Goal: Task Accomplishment & Management: Use online tool/utility

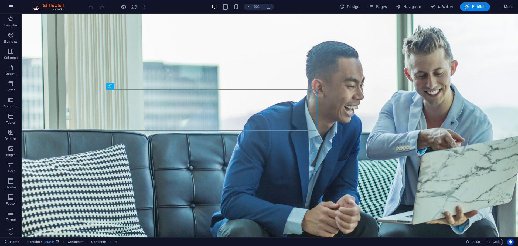
click at [11, 10] on button "button" at bounding box center [11, 6] width 13 height 13
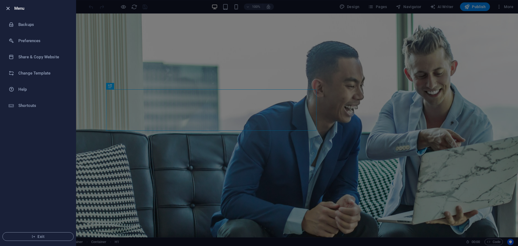
click at [9, 6] on icon "button" at bounding box center [8, 8] width 6 height 6
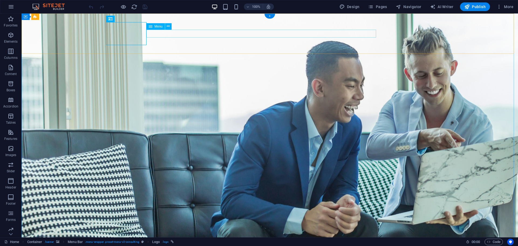
click at [410, 25] on icon at bounding box center [410, 24] width 3 height 6
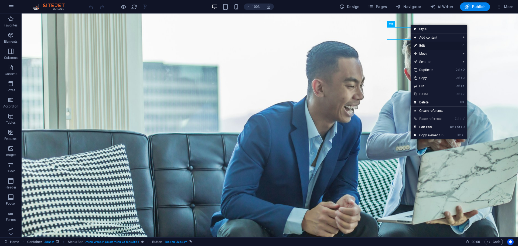
click at [433, 45] on link "⏎ Edit" at bounding box center [429, 46] width 36 height 8
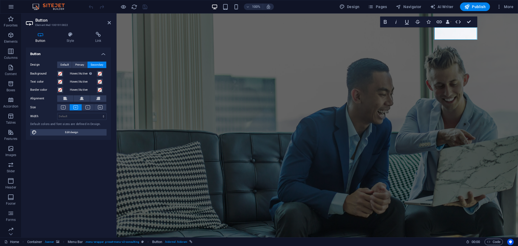
click at [75, 52] on h4 "Button" at bounding box center [68, 53] width 85 height 10
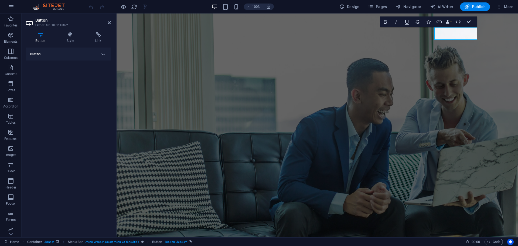
click at [76, 53] on h4 "Button" at bounding box center [68, 54] width 85 height 13
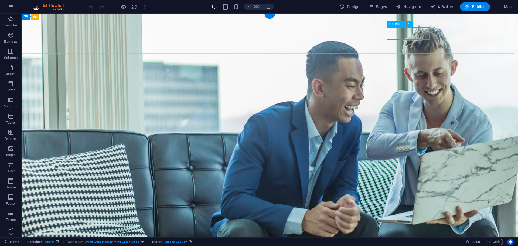
click at [401, 24] on span "Button" at bounding box center [399, 23] width 9 height 3
click at [410, 23] on icon at bounding box center [410, 24] width 3 height 6
click at [410, 25] on icon at bounding box center [410, 24] width 3 height 6
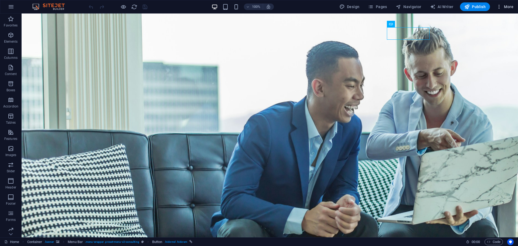
click at [499, 4] on icon "button" at bounding box center [499, 6] width 5 height 5
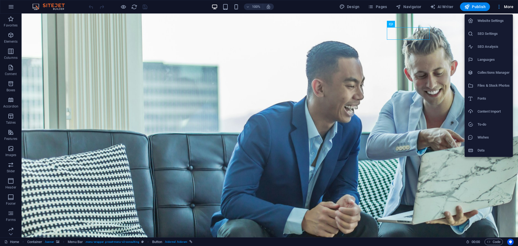
click at [499, 4] on div at bounding box center [259, 123] width 518 height 246
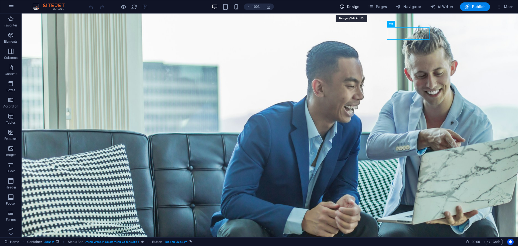
click at [353, 8] on span "Design" at bounding box center [350, 6] width 20 height 5
select select "700"
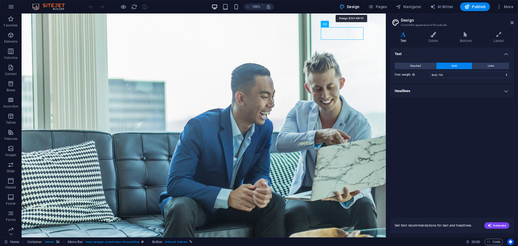
click at [353, 8] on span "Design" at bounding box center [350, 6] width 20 height 5
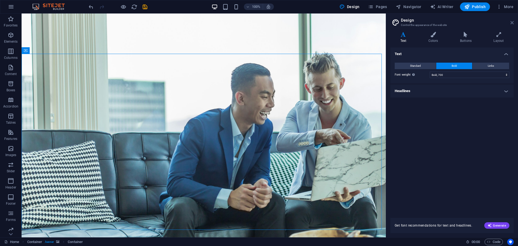
click at [513, 21] on icon at bounding box center [512, 23] width 3 height 4
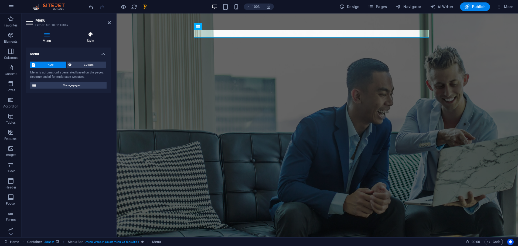
click at [87, 37] on icon at bounding box center [90, 34] width 41 height 5
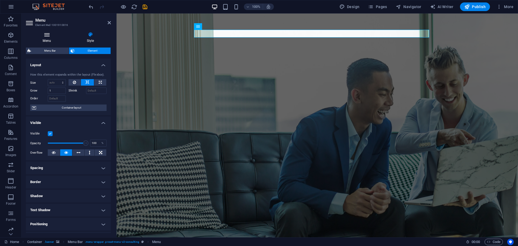
click at [44, 36] on icon at bounding box center [47, 34] width 42 height 5
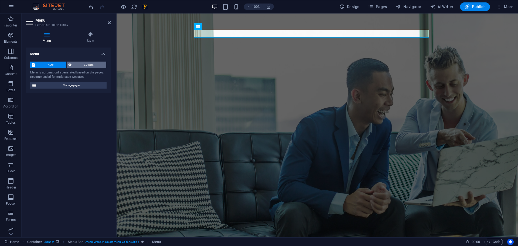
click at [80, 62] on span "Custom" at bounding box center [89, 65] width 32 height 6
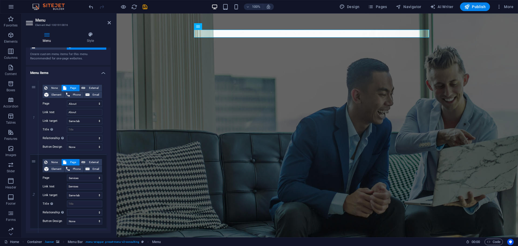
scroll to position [27, 0]
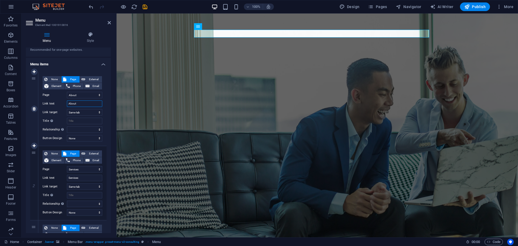
click at [81, 102] on input "About" at bounding box center [84, 103] width 35 height 6
click at [83, 96] on select "Home About Services Blog Contact Legal Notice Privacy" at bounding box center [84, 95] width 35 height 6
click at [84, 96] on select "Home About Services Blog Contact Legal Notice Privacy" at bounding box center [84, 95] width 35 height 6
click at [81, 102] on input "About" at bounding box center [84, 103] width 35 height 6
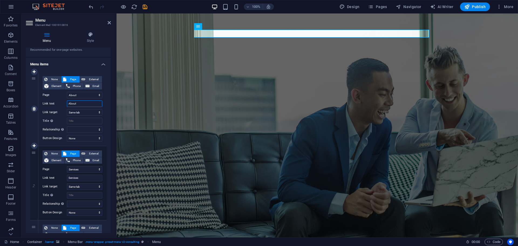
click at [81, 102] on input "About" at bounding box center [84, 103] width 35 height 6
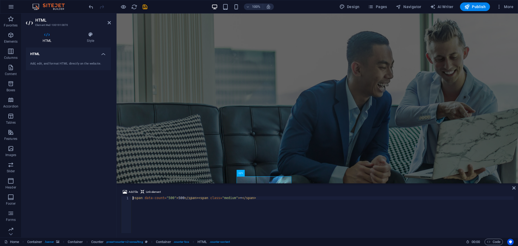
click at [171, 200] on div "< span data-count = "500" > 500 </ span > < span class = "medium" > + </ span >" at bounding box center [323, 218] width 382 height 44
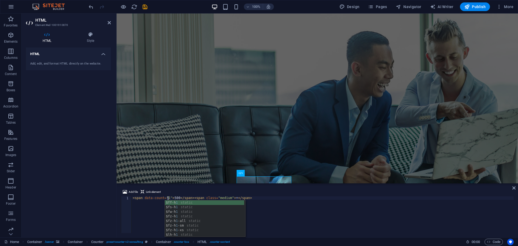
scroll to position [0, 3]
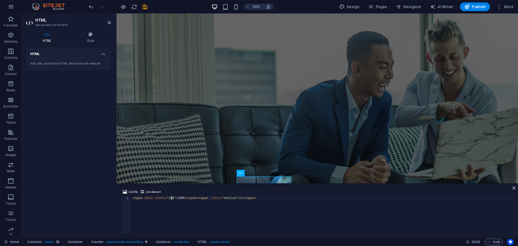
click at [178, 198] on div "< span data-count = "300" > 500 </ span > < span class = "medium" > + </ span >" at bounding box center [323, 218] width 382 height 44
type textarea "<span data-count="300">300</span><span class="medium">+</span>"
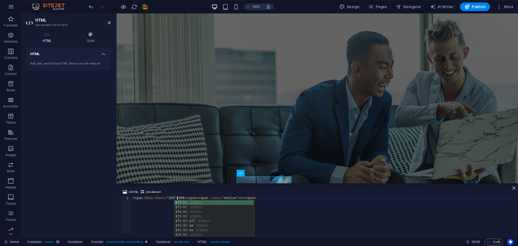
scroll to position [0, 4]
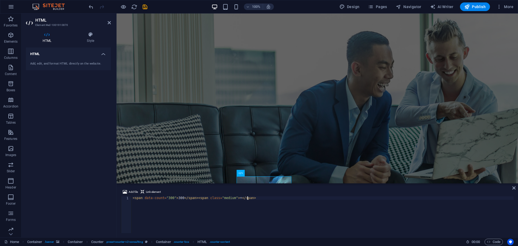
click at [298, 199] on div "< span data-count = "300" > 300 </ span > < span class = "medium" > + </ span >" at bounding box center [323, 218] width 382 height 44
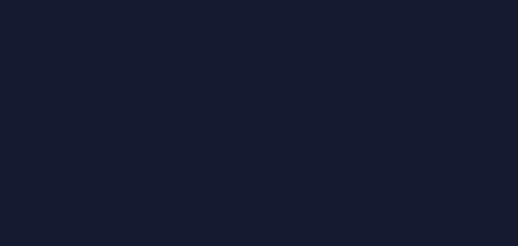
click at [230, 127] on div at bounding box center [259, 123] width 518 height 246
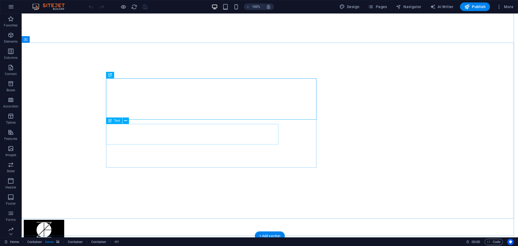
scroll to position [54, 0]
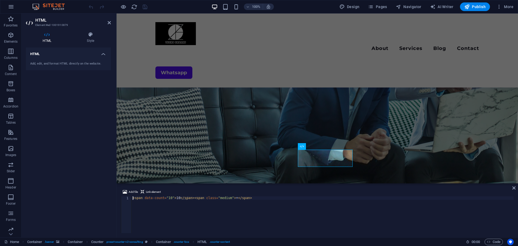
click at [170, 199] on div "< span data-count = "10" > 10 </ span > < span class = "medium" > + </ span >" at bounding box center [323, 218] width 382 height 44
click at [293, 203] on div "< span data-count = "5" > 5 </ span > < span class = "medium" > + </ span >" at bounding box center [323, 218] width 382 height 44
click at [296, 212] on div "< span data-count = "5" > 5 </ span > < span class = "medium" > + </ span >" at bounding box center [323, 218] width 382 height 44
type textarea "<span data-count="5">5</span><span class="medium">+</span>"
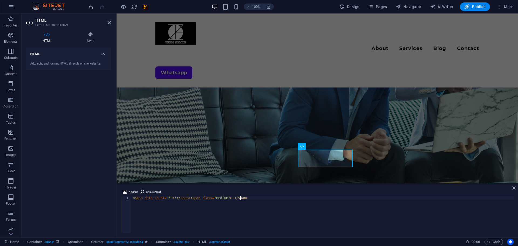
click at [172, 199] on div "< span data-count = "5" > 5 </ span > < span class = "medium" > + </ span >" at bounding box center [323, 218] width 382 height 44
click at [174, 200] on div "< span data-count = "5" > 5 </ span > < span class = "medium" > + </ span >" at bounding box center [323, 218] width 382 height 44
type textarea "<span data-count="5">10</span><span class="medium">+</span>"
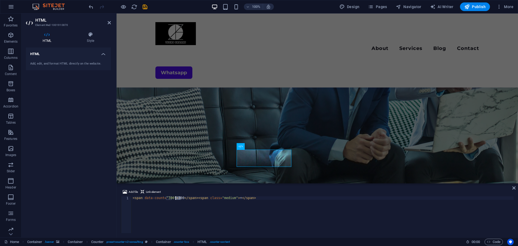
drag, startPoint x: 181, startPoint y: 198, endPoint x: 176, endPoint y: 198, distance: 4.9
click at [176, 198] on div "< span data-count = "300" > 300 </ span > < span class = "medium" > + </ span >" at bounding box center [323, 218] width 382 height 44
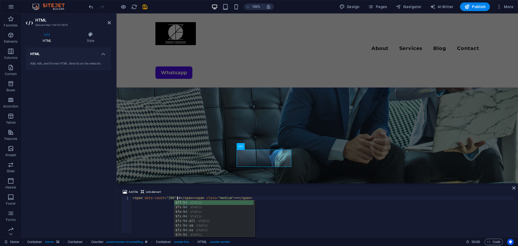
scroll to position [0, 4]
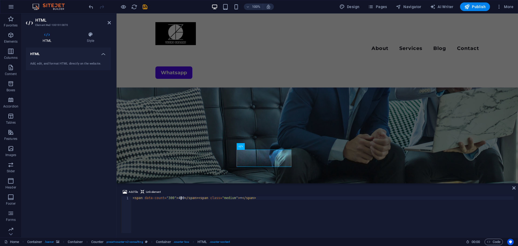
click at [168, 199] on div "< span data-count = "300" > 400 </ span > < span class = "medium" > + </ span >" at bounding box center [323, 218] width 382 height 44
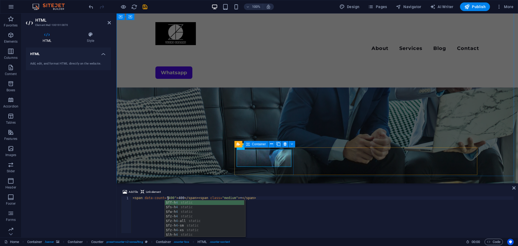
click at [0, 0] on icon at bounding box center [0, 0] width 0 height 0
type textarea "<span data-count="400">400</span><span class="medium">+</span>"
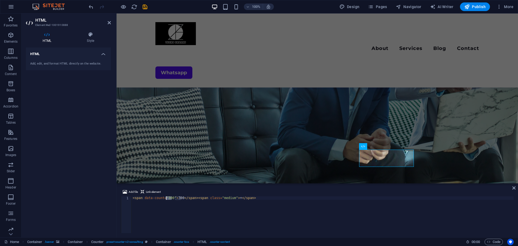
drag, startPoint x: 172, startPoint y: 198, endPoint x: 167, endPoint y: 198, distance: 4.4
click at [167, 198] on div "< span data-count = "300" > 300 </ span > < span class = "medium" > + </ span >" at bounding box center [323, 218] width 382 height 44
click at [167, 200] on div "< span data-count = "300" > 300 </ span > < span class = "medium" > + </ span >" at bounding box center [323, 214] width 382 height 37
drag, startPoint x: 167, startPoint y: 199, endPoint x: 171, endPoint y: 198, distance: 4.3
click at [171, 198] on div "< span data-count = "300" > 300 </ span > < span class = "medium" > + </ span >" at bounding box center [323, 218] width 382 height 44
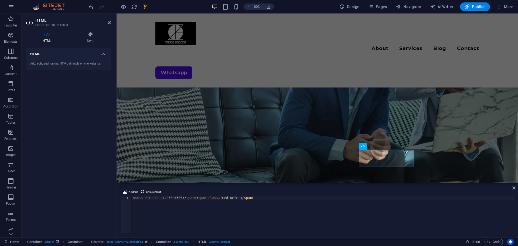
click at [176, 197] on div "< span data-count = "50" > 300 </ span > < span class = "medium" > + </ span >" at bounding box center [323, 218] width 382 height 44
click at [177, 197] on div "< span data-count = "50" > 300 </ span > < span class = "medium" > + </ span >" at bounding box center [323, 218] width 382 height 44
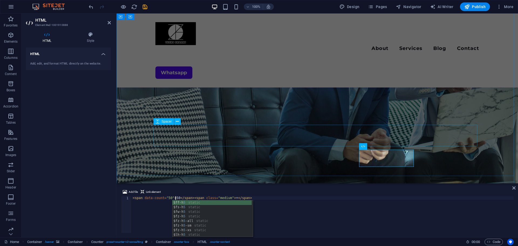
type textarea "<span data-count="50">50</span><span class="medium">+</span>"
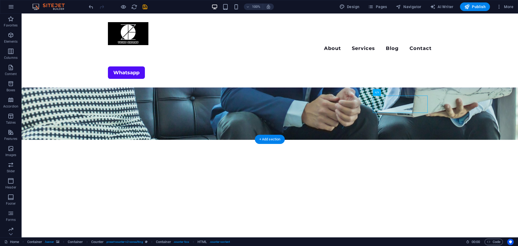
scroll to position [108, 0]
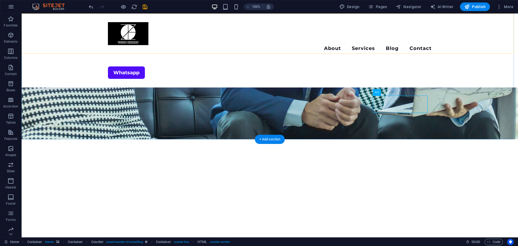
click at [255, 46] on div "Menu About Services Blog Contact Whatsapp" at bounding box center [270, 51] width 497 height 74
select select "rem"
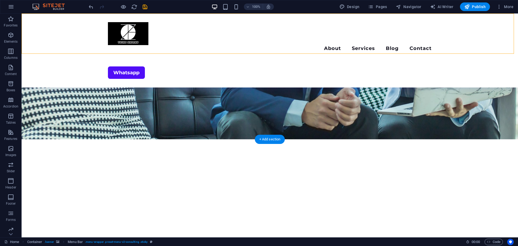
select select "rem"
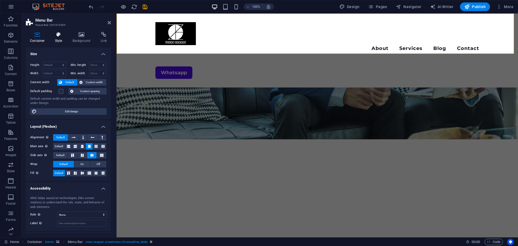
click at [62, 34] on icon at bounding box center [58, 34] width 15 height 5
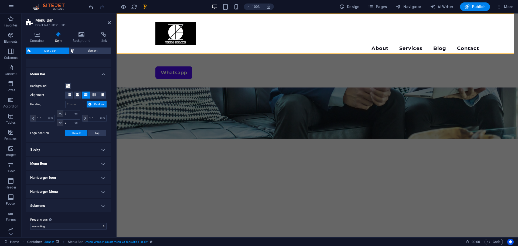
scroll to position [83, 0]
click at [66, 204] on h4 "Submenu" at bounding box center [68, 204] width 85 height 13
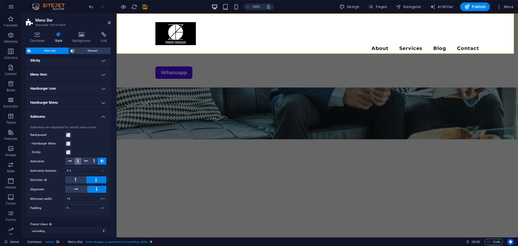
scroll to position [177, 0]
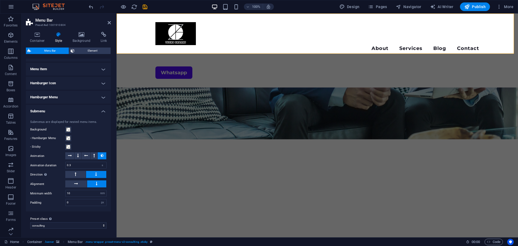
click at [92, 92] on h4 "Hamburger Menu" at bounding box center [68, 97] width 85 height 13
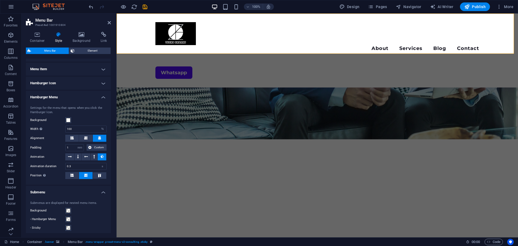
click at [90, 97] on h4 "Hamburger Menu" at bounding box center [68, 96] width 85 height 10
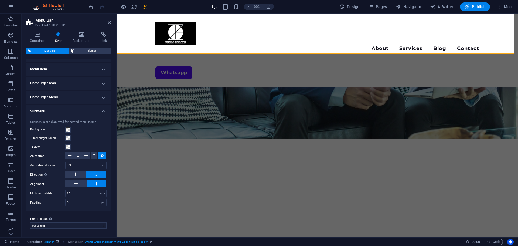
click at [86, 112] on h4 "Submenu" at bounding box center [68, 110] width 85 height 10
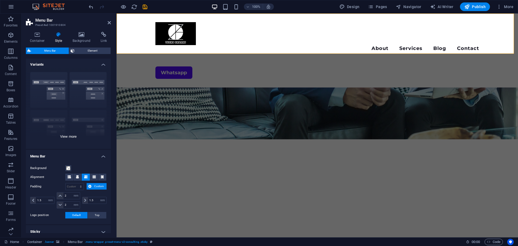
scroll to position [0, 0]
click at [78, 157] on h4 "Menu Bar" at bounding box center [68, 155] width 85 height 10
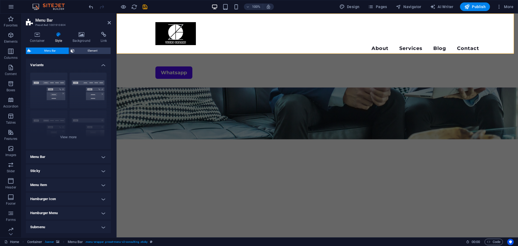
click at [69, 184] on h4 "Menu Item" at bounding box center [68, 184] width 85 height 13
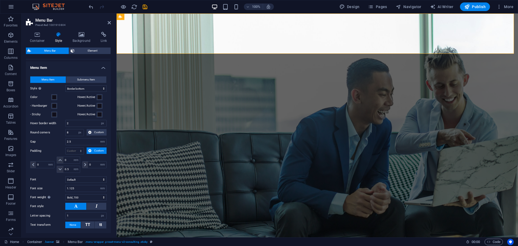
scroll to position [182, 0]
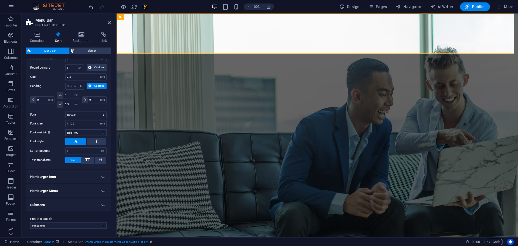
click at [69, 176] on h4 "Hamburger Icon" at bounding box center [68, 176] width 85 height 13
click at [69, 176] on h4 "Hamburger Icon" at bounding box center [68, 175] width 85 height 10
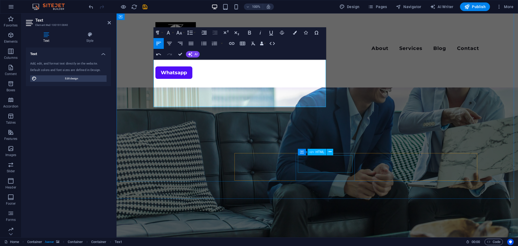
scroll to position [81, 0]
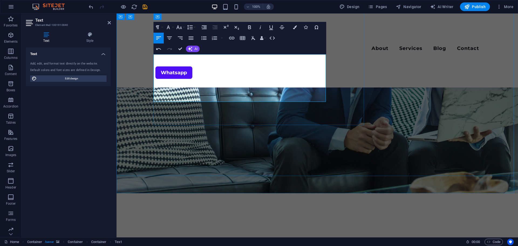
drag, startPoint x: 284, startPoint y: 58, endPoint x: 227, endPoint y: 57, distance: 56.4
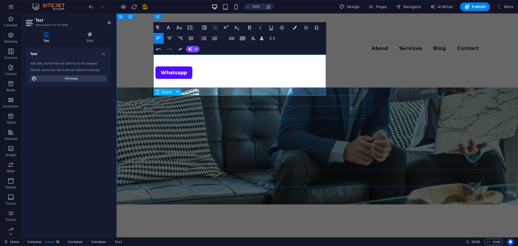
scroll to position [54, 0]
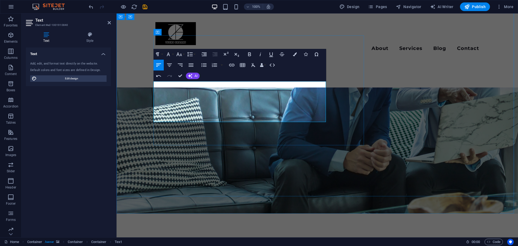
drag, startPoint x: 303, startPoint y: 90, endPoint x: 227, endPoint y: 91, distance: 76.7
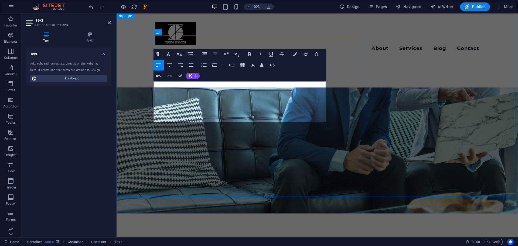
drag, startPoint x: 278, startPoint y: 85, endPoint x: 228, endPoint y: 86, distance: 49.7
drag, startPoint x: 249, startPoint y: 118, endPoint x: 276, endPoint y: 94, distance: 37.1
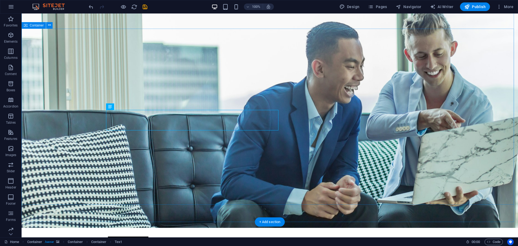
scroll to position [27, 0]
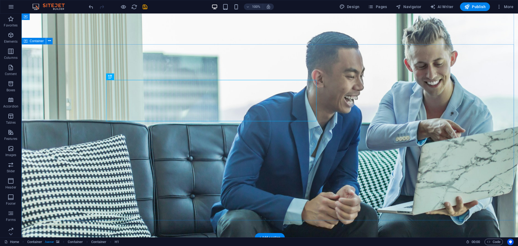
scroll to position [0, 0]
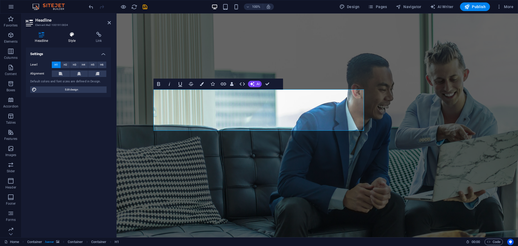
click at [72, 40] on h4 "Style" at bounding box center [73, 37] width 28 height 11
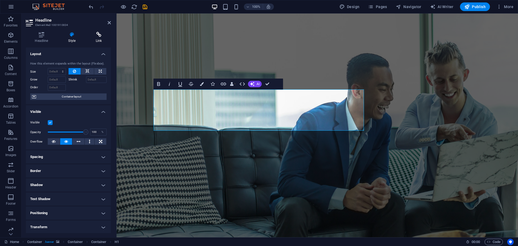
click at [94, 33] on icon at bounding box center [99, 34] width 24 height 5
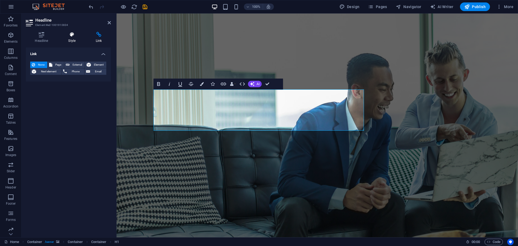
click at [71, 35] on icon at bounding box center [71, 34] width 25 height 5
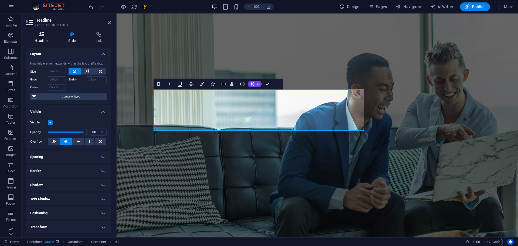
click at [43, 38] on h4 "Headline" at bounding box center [42, 37] width 33 height 11
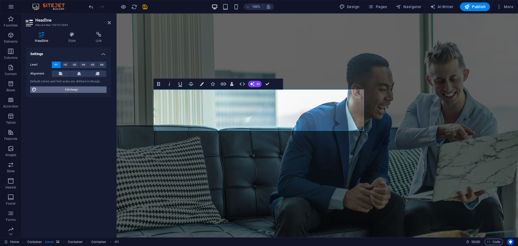
click at [78, 90] on span "Edit design" at bounding box center [71, 89] width 67 height 6
select select "700"
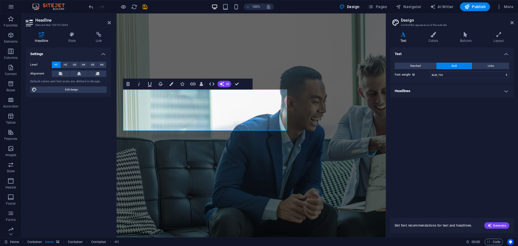
click at [436, 89] on h4 "Headlines" at bounding box center [452, 91] width 123 height 13
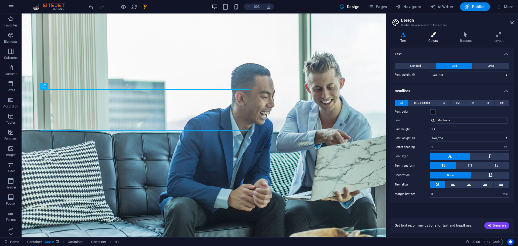
click at [433, 41] on h4 "Colors" at bounding box center [435, 37] width 32 height 11
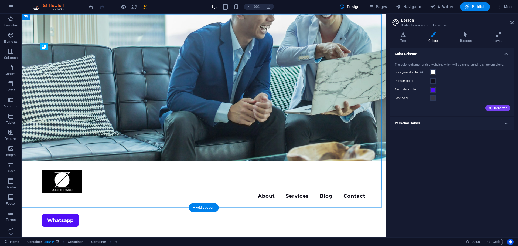
scroll to position [135, 0]
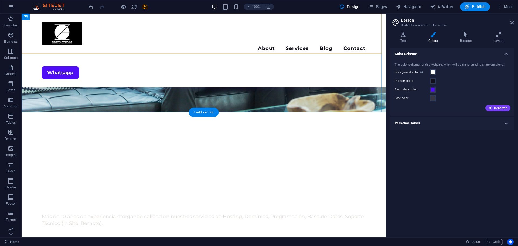
click at [250, 42] on div "Menu About Services Blog Contact Whatsapp" at bounding box center [204, 51] width 365 height 74
click at [157, 43] on div "Menu About Services Blog Contact Whatsapp" at bounding box center [204, 51] width 365 height 74
click at [150, 17] on div "Menu About Services Blog Contact Whatsapp" at bounding box center [204, 51] width 365 height 74
click at [28, 18] on div "Container" at bounding box center [34, 17] width 24 height 6
click at [497, 106] on button "Generate" at bounding box center [498, 108] width 25 height 6
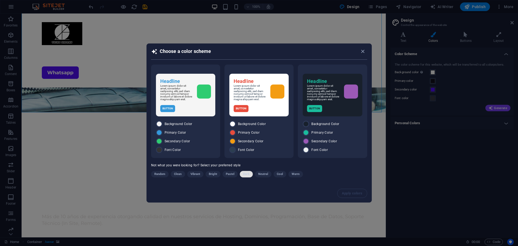
click at [244, 176] on span "Dark" at bounding box center [246, 174] width 6 height 6
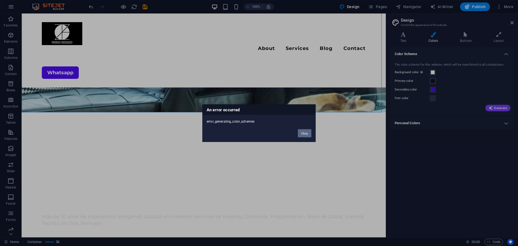
click at [307, 134] on button "Okay" at bounding box center [305, 133] width 14 height 8
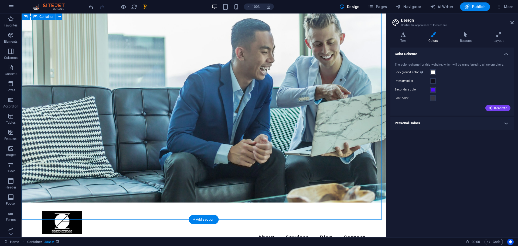
scroll to position [0, 0]
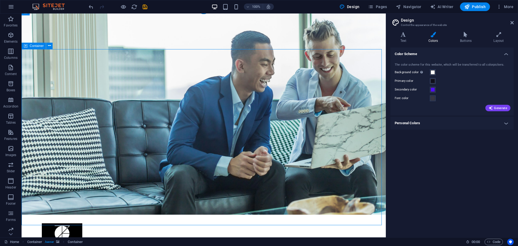
scroll to position [108, 0]
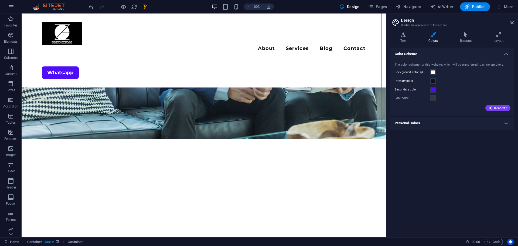
click at [478, 119] on h4 "Personal Colors" at bounding box center [452, 123] width 123 height 13
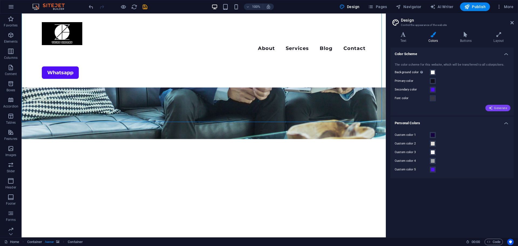
click at [498, 109] on span "Generate" at bounding box center [498, 108] width 19 height 4
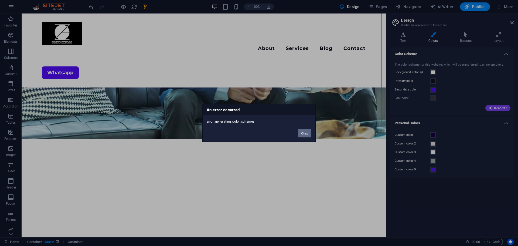
click at [303, 131] on button "Okay" at bounding box center [305, 133] width 14 height 8
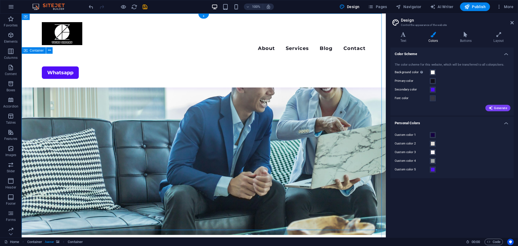
scroll to position [0, 0]
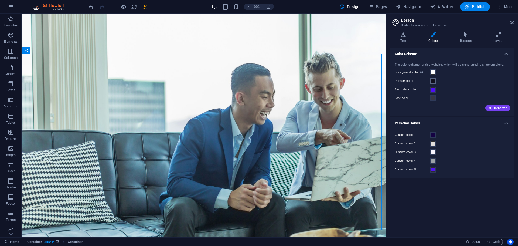
click at [434, 81] on span at bounding box center [433, 81] width 4 height 4
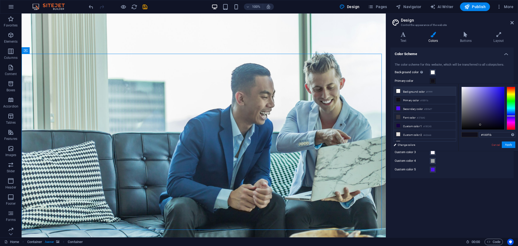
click at [409, 94] on li "Background color #ffffff" at bounding box center [425, 91] width 62 height 9
type input "#ffffff"
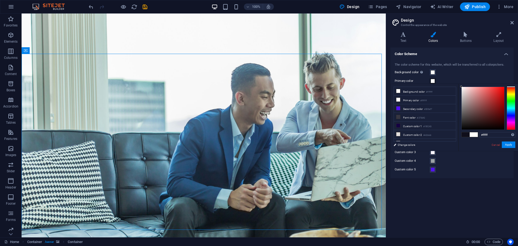
click at [448, 192] on div "Color Scheme The color scheme for this website, which will be transferred to al…" at bounding box center [452, 140] width 123 height 185
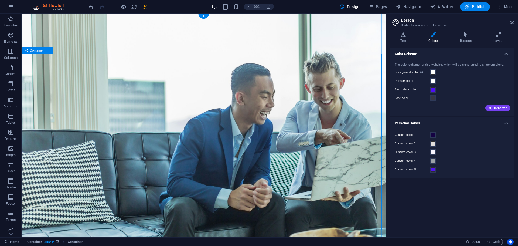
click at [431, 73] on span at bounding box center [433, 72] width 4 height 4
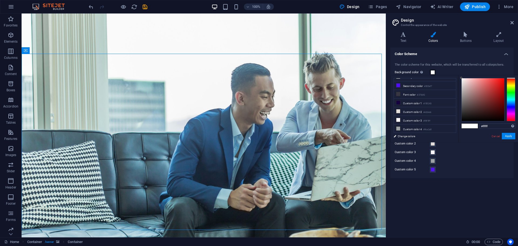
scroll to position [21, 0]
type input "#000000"
drag, startPoint x: 470, startPoint y: 109, endPoint x: 451, endPoint y: 145, distance: 40.2
click at [451, 145] on body "[DOMAIN_NAME] Home Favorites Elements Columns Content Boxes Accordion Tables Fe…" at bounding box center [259, 123] width 518 height 246
click at [451, 194] on div "Color Scheme The color scheme for this website, which will be transferred to al…" at bounding box center [452, 140] width 123 height 185
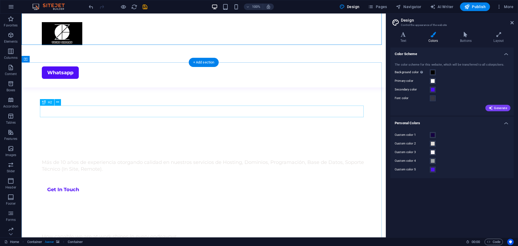
scroll to position [0, 0]
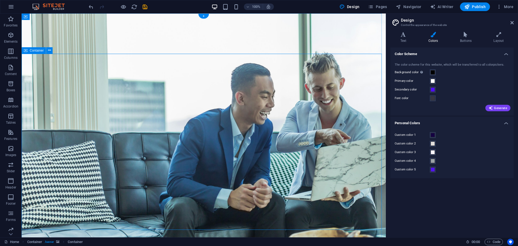
click at [433, 100] on span at bounding box center [433, 98] width 4 height 4
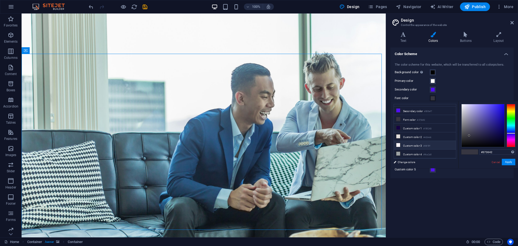
scroll to position [21, 0]
click at [410, 130] on li "Custom color 2 #e2dedc" at bounding box center [425, 130] width 62 height 9
type input "#e2dedc"
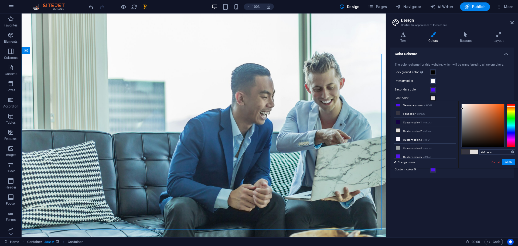
click at [457, 193] on div "Color Scheme The color scheme for this website, which will be transferred to al…" at bounding box center [452, 140] width 123 height 185
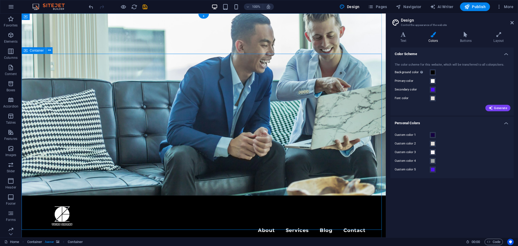
scroll to position [216, 0]
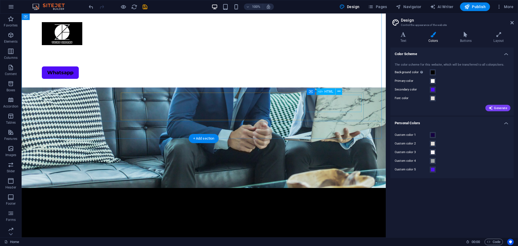
scroll to position [0, 0]
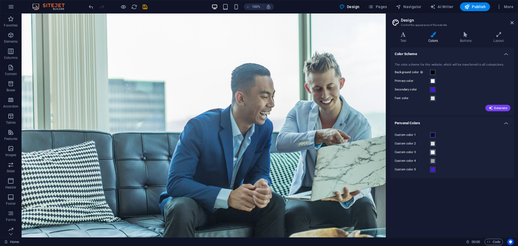
click at [433, 153] on span at bounding box center [433, 152] width 4 height 4
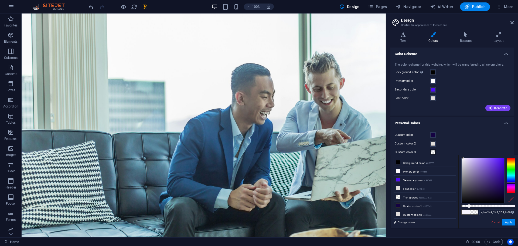
type input "rgba(248, 245, 255, 0)"
drag, startPoint x: 469, startPoint y: 206, endPoint x: 456, endPoint y: 206, distance: 12.4
click at [456, 206] on div "less Background color #000000 Primary color #ffffff Secondary color #500ef7 Fon…" at bounding box center [454, 191] width 127 height 73
click at [510, 220] on button "Apply" at bounding box center [509, 222] width 14 height 6
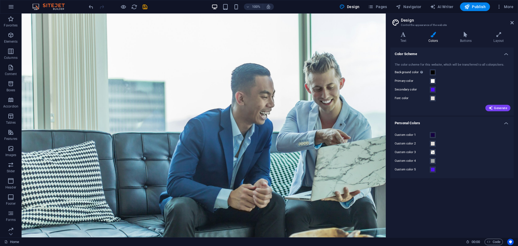
click at [433, 203] on div "Color Scheme The color scheme for this website, which will be transferred to al…" at bounding box center [452, 140] width 123 height 185
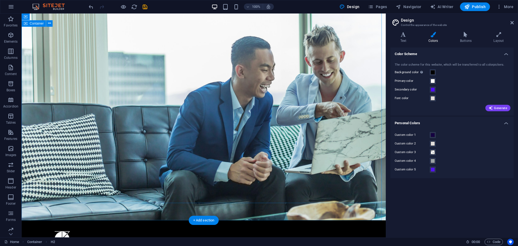
scroll to position [8, 0]
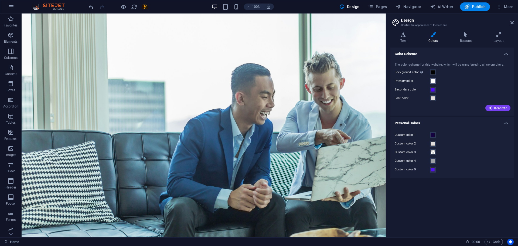
click at [433, 81] on span at bounding box center [433, 81] width 4 height 4
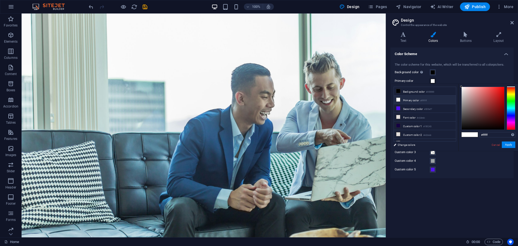
click at [411, 99] on li "Primary color #ffffff" at bounding box center [425, 100] width 62 height 9
click at [413, 92] on li "Background color #000000" at bounding box center [425, 91] width 62 height 9
type input "#000000"
click at [434, 73] on span at bounding box center [433, 72] width 4 height 4
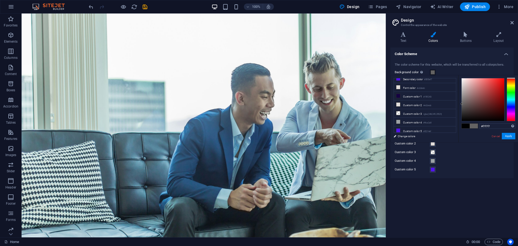
type input "#ffffff"
drag, startPoint x: 464, startPoint y: 110, endPoint x: 460, endPoint y: 67, distance: 43.7
click at [460, 67] on body "[DOMAIN_NAME] Home Favorites Elements Columns Content Boxes Accordion Tables Fe…" at bounding box center [259, 123] width 518 height 246
click at [461, 66] on div "The color scheme for this website, which will be transferred to all colorpicker…" at bounding box center [452, 65] width 115 height 5
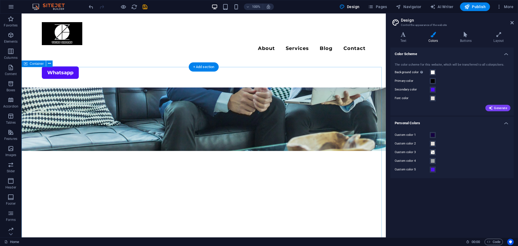
scroll to position [189, 0]
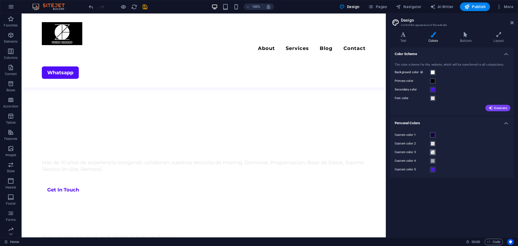
click at [434, 152] on span at bounding box center [433, 152] width 4 height 4
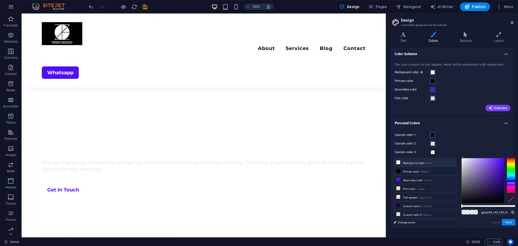
click at [409, 161] on li "Background color #ffffff" at bounding box center [425, 162] width 62 height 9
type input "#ffffff"
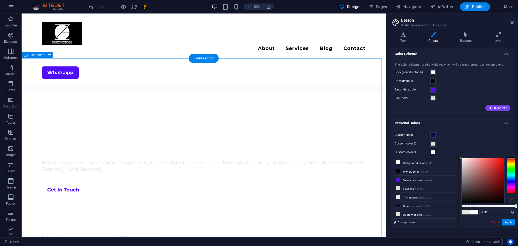
click at [508, 224] on button "Apply" at bounding box center [509, 222] width 14 height 6
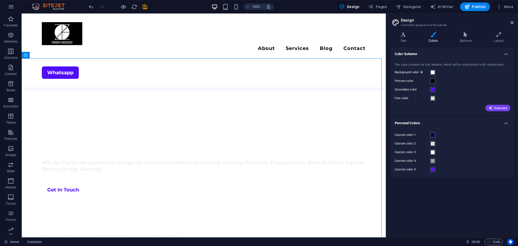
click at [438, 193] on div "Color Scheme The color scheme for this website, which will be transferred to al…" at bounding box center [452, 140] width 123 height 185
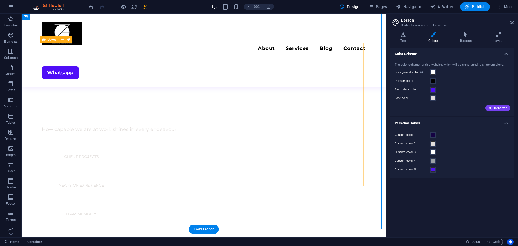
scroll to position [297, 0]
click at [434, 160] on span at bounding box center [433, 161] width 4 height 4
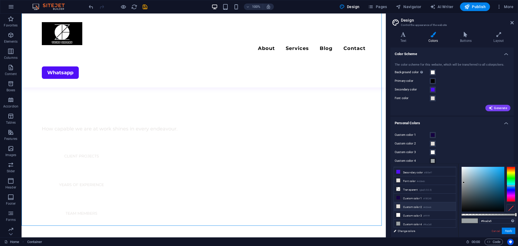
scroll to position [23, 0]
click at [413, 214] on li "Custom color 4 #9ca2a5" at bounding box center [425, 217] width 62 height 9
type input "#5b5b5b"
drag, startPoint x: 465, startPoint y: 183, endPoint x: 453, endPoint y: 195, distance: 17.6
click at [453, 195] on div "less Background color #ffffff Primary color #000000 Secondary color #500ef7 Fon…" at bounding box center [454, 200] width 127 height 73
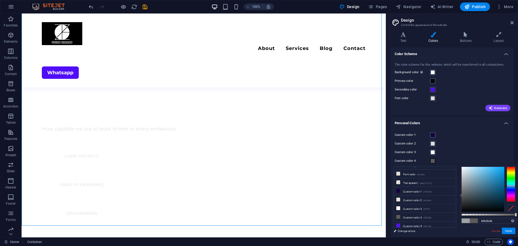
click at [458, 153] on div "Custom color 3" at bounding box center [452, 152] width 115 height 6
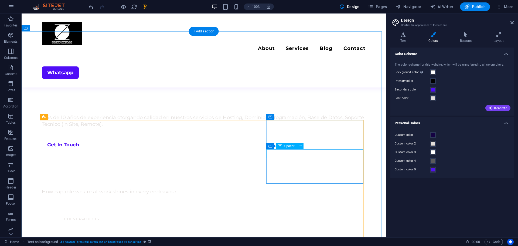
scroll to position [216, 0]
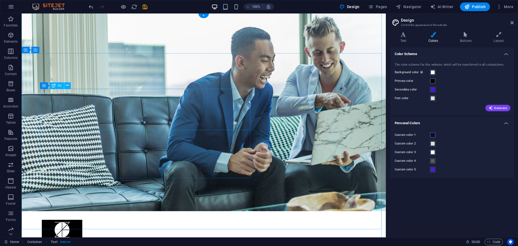
scroll to position [0, 0]
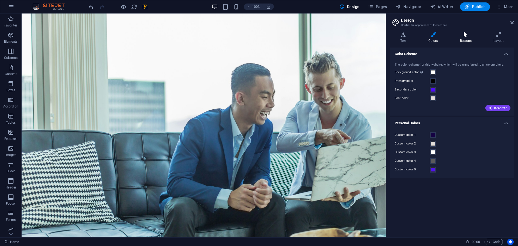
click at [457, 39] on h4 "Buttons" at bounding box center [466, 37] width 33 height 11
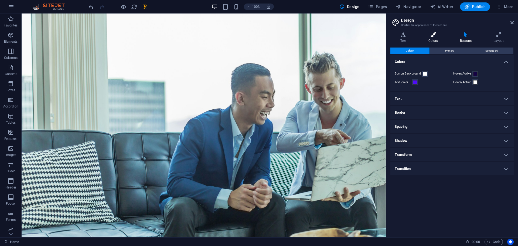
click at [434, 41] on h4 "Colors" at bounding box center [435, 37] width 32 height 11
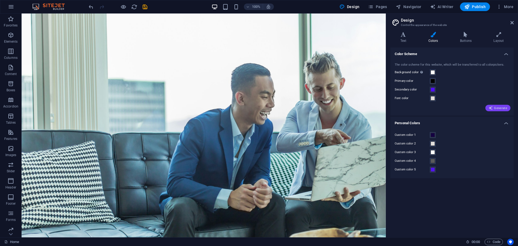
click at [501, 109] on span "Generate" at bounding box center [498, 108] width 19 height 4
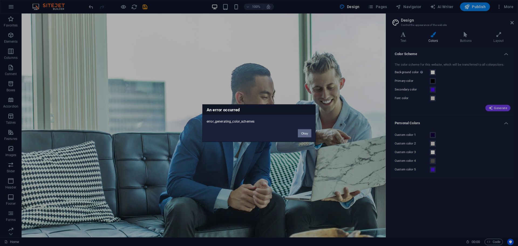
click at [301, 135] on button "Okay" at bounding box center [305, 133] width 14 height 8
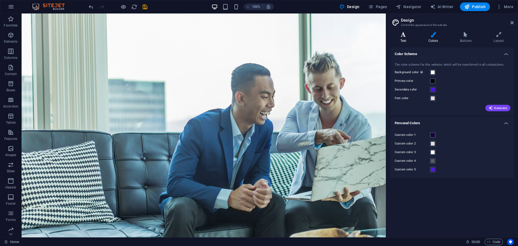
click at [406, 35] on icon at bounding box center [404, 34] width 26 height 5
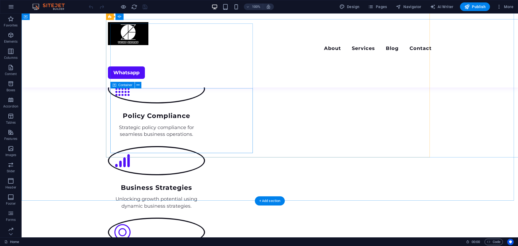
scroll to position [702, 0]
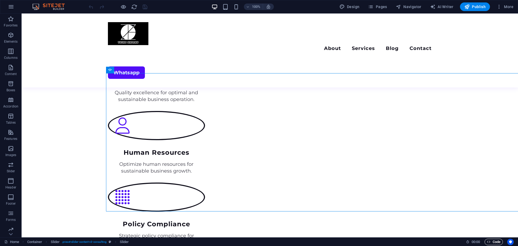
click at [495, 242] on span "Code" at bounding box center [494, 242] width 14 height 6
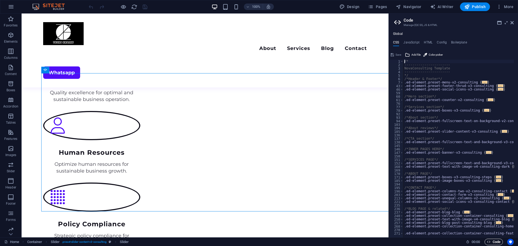
click at [495, 242] on span "Code" at bounding box center [494, 242] width 14 height 6
click at [511, 21] on icon at bounding box center [512, 23] width 3 height 4
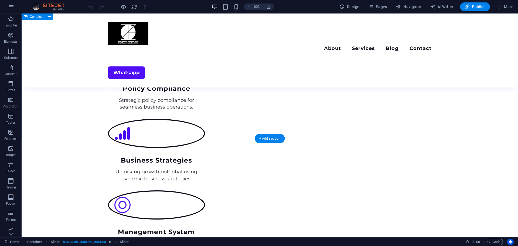
scroll to position [891, 0]
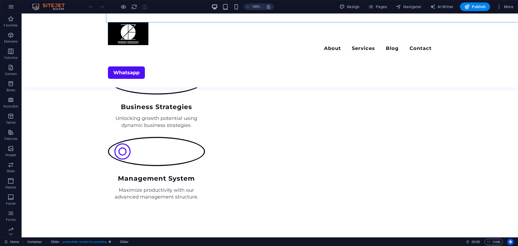
click at [514, 242] on button "Usercentrics" at bounding box center [511, 242] width 6 height 6
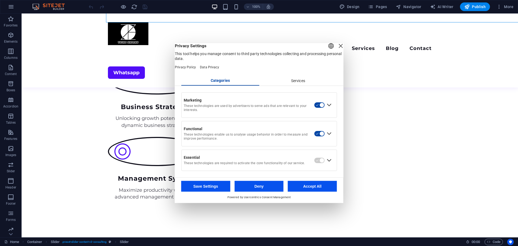
click at [316, 191] on button "Accept All" at bounding box center [312, 186] width 49 height 11
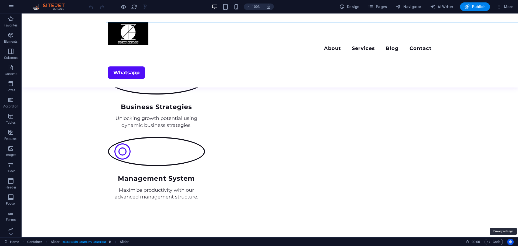
click at [512, 242] on icon "Usercentrics" at bounding box center [511, 242] width 4 height 4
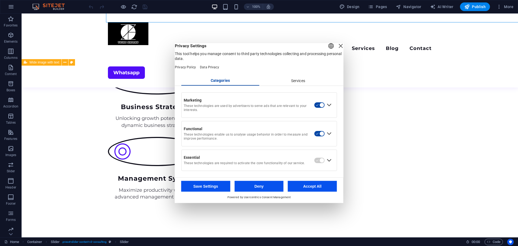
click at [321, 137] on button "button" at bounding box center [319, 134] width 11 height 6
click at [322, 137] on button "button" at bounding box center [319, 134] width 11 height 6
click at [290, 84] on div "Services" at bounding box center [298, 80] width 78 height 9
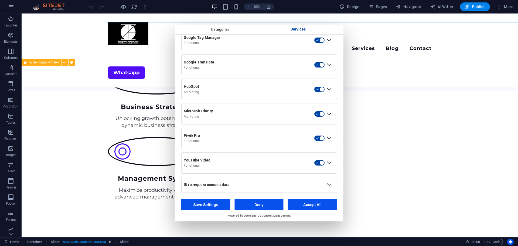
scroll to position [226, 0]
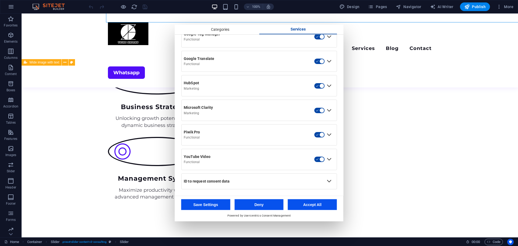
click at [316, 203] on button "Accept All" at bounding box center [312, 204] width 49 height 11
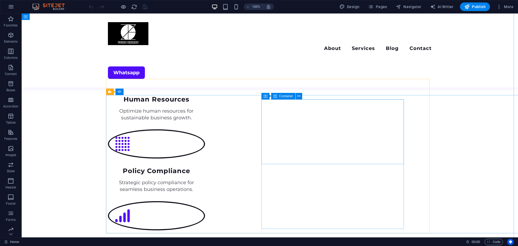
scroll to position [675, 0]
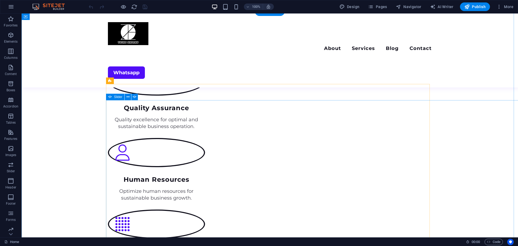
drag, startPoint x: 131, startPoint y: 111, endPoint x: 75, endPoint y: 70, distance: 69.1
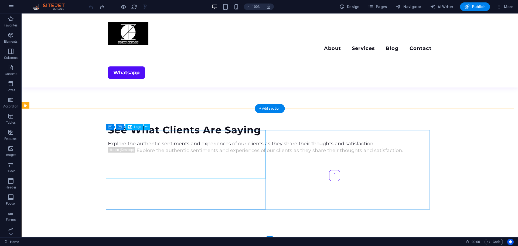
scroll to position [1281, 0]
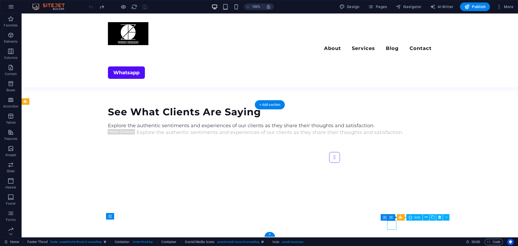
select select "xMidYMid"
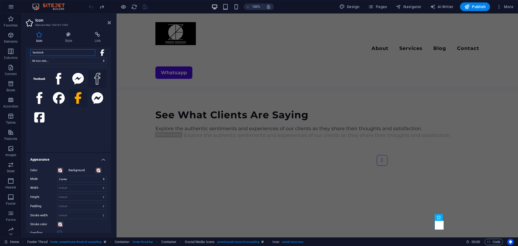
scroll to position [0, 0]
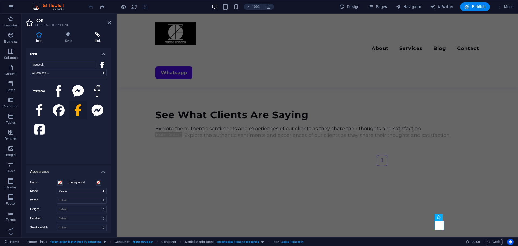
click at [103, 32] on icon at bounding box center [98, 34] width 26 height 5
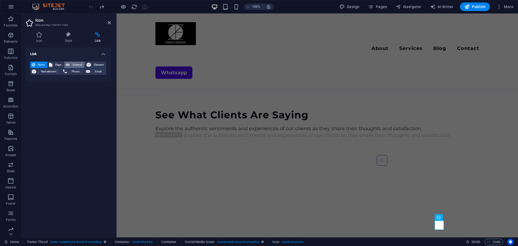
click at [80, 65] on span "External" at bounding box center [77, 65] width 12 height 6
select select "blank"
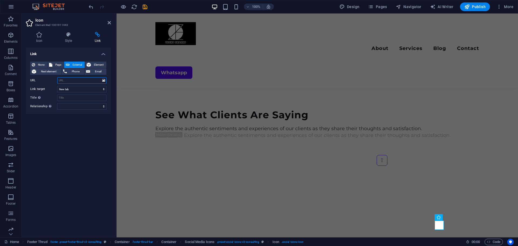
click at [72, 80] on input "URL" at bounding box center [81, 80] width 49 height 6
click at [84, 89] on select "New tab Same tab Overlay" at bounding box center [81, 89] width 49 height 6
click at [87, 90] on select "New tab Same tab Overlay" at bounding box center [81, 89] width 49 height 6
click at [69, 82] on input "URL" at bounding box center [81, 80] width 49 height 6
paste input "https://www.facebook.com/tecnoinsane.pe"
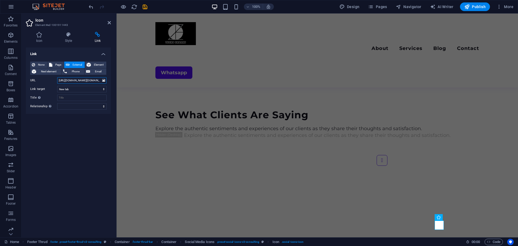
scroll to position [0, 11]
type input "https://www.facebook.com/tecnoinsane.pe"
click at [75, 100] on input "Title Additional link description, should not be the same as the link text. The…" at bounding box center [81, 98] width 49 height 6
click at [68, 118] on div "Link None Page External Element Next element Phone Email Page Home About Servic…" at bounding box center [68, 140] width 85 height 185
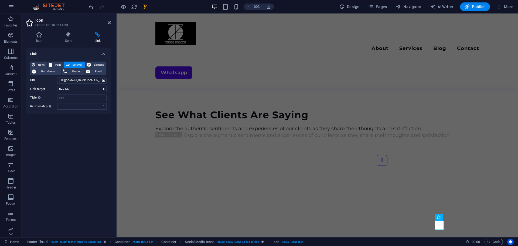
click at [149, 11] on div "100% Design Pages Navigator AI Writer Publish More" at bounding box center [302, 6] width 428 height 9
click at [146, 7] on icon "save" at bounding box center [145, 7] width 6 height 6
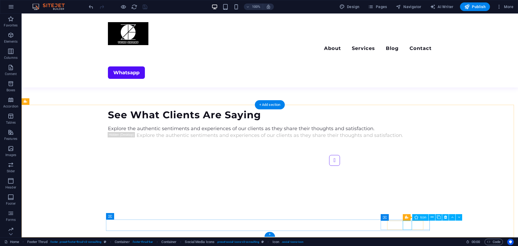
select select "xMidYMid"
select select "px"
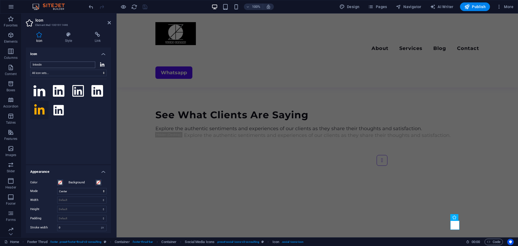
click at [60, 65] on input "linkedin" at bounding box center [62, 65] width 65 height 6
type input "insta"
click at [58, 110] on icon at bounding box center [58, 110] width 10 height 12
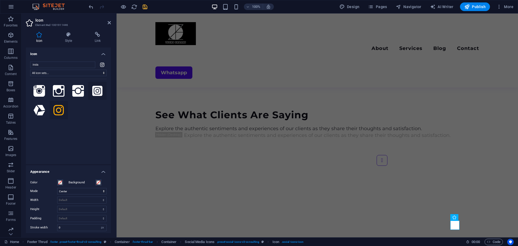
click at [92, 92] on icon at bounding box center [97, 91] width 10 height 10
click at [76, 93] on icon at bounding box center [78, 91] width 12 height 12
click at [64, 94] on icon at bounding box center [59, 91] width 12 height 12
click at [42, 89] on icon at bounding box center [39, 91] width 12 height 12
click at [36, 110] on icon at bounding box center [40, 110] width 12 height 10
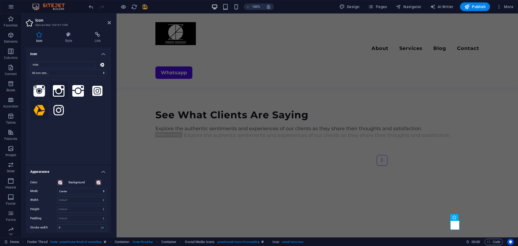
click at [52, 92] on button at bounding box center [59, 91] width 18 height 18
click at [60, 108] on icon at bounding box center [58, 110] width 10 height 10
click at [92, 37] on h4 "Link" at bounding box center [98, 37] width 26 height 11
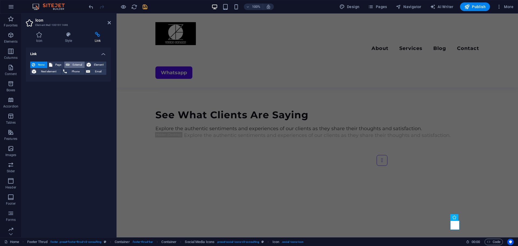
click at [72, 64] on span "External" at bounding box center [77, 65] width 12 height 6
select select "blank"
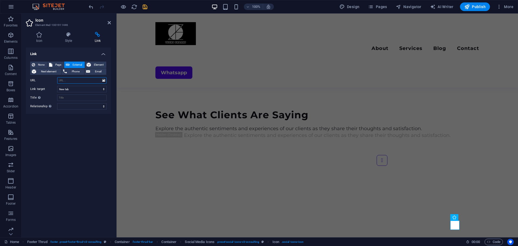
click at [68, 80] on input "URL" at bounding box center [81, 80] width 49 height 6
paste input "https://www.instagram.com/tecnoinsane/"
type input "https://www.instagram.com/tecnoinsane/"
click at [146, 7] on icon "save" at bounding box center [145, 7] width 6 height 6
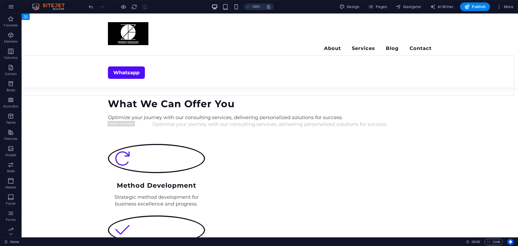
scroll to position [525, 0]
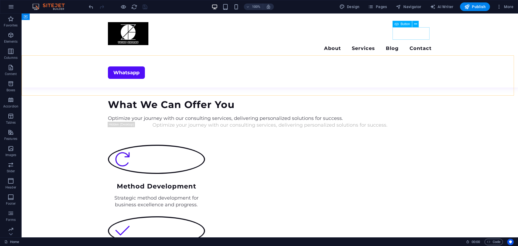
click at [413, 66] on div "Whatsapp" at bounding box center [270, 72] width 324 height 12
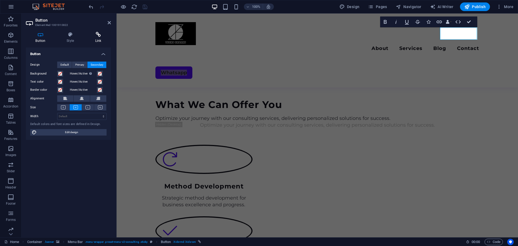
click at [101, 40] on h4 "Link" at bounding box center [98, 37] width 25 height 11
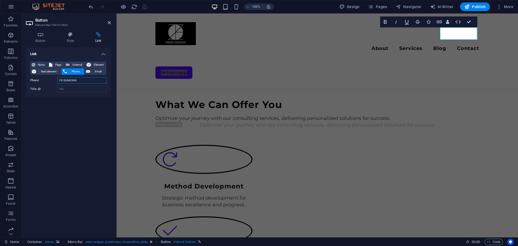
click at [68, 82] on input "15132642969" at bounding box center [81, 80] width 49 height 6
drag, startPoint x: 80, startPoint y: 81, endPoint x: 63, endPoint y: 85, distance: 17.2
click at [63, 85] on div "None Page External Element Next element Phone Email Page Home About Services Bl…" at bounding box center [68, 77] width 76 height 31
click at [80, 82] on input "15132642969" at bounding box center [81, 80] width 49 height 6
drag, startPoint x: 79, startPoint y: 81, endPoint x: 45, endPoint y: 82, distance: 34.0
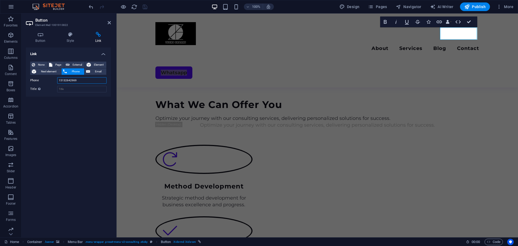
click at [45, 82] on div "Phone 15132642969" at bounding box center [68, 80] width 76 height 6
type input "51904502549"
click at [143, 6] on icon "save" at bounding box center [145, 7] width 6 height 6
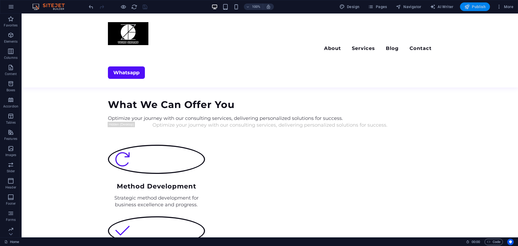
click at [475, 8] on span "Publish" at bounding box center [475, 6] width 21 height 5
